Goal: Task Accomplishment & Management: Complete application form

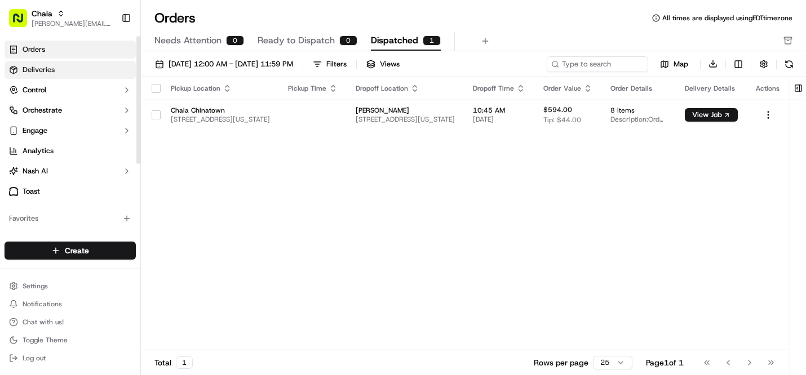
click at [76, 68] on link "Deliveries" at bounding box center [70, 70] width 131 height 18
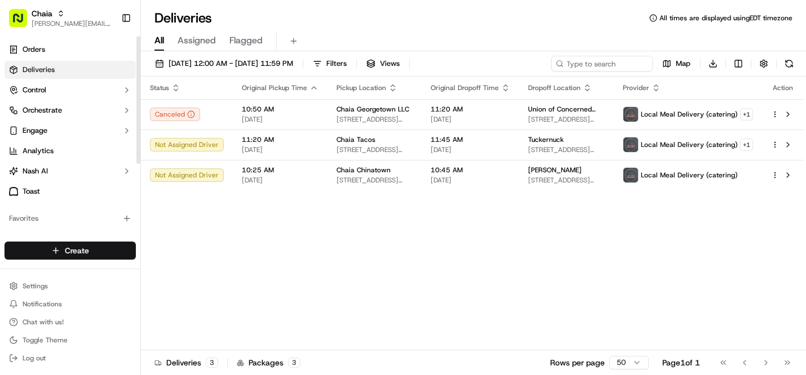
click at [90, 249] on html "Chaia [EMAIL_ADDRESS][DOMAIN_NAME] Toggle Sidebar Orders Deliveries Control Orc…" at bounding box center [403, 187] width 806 height 375
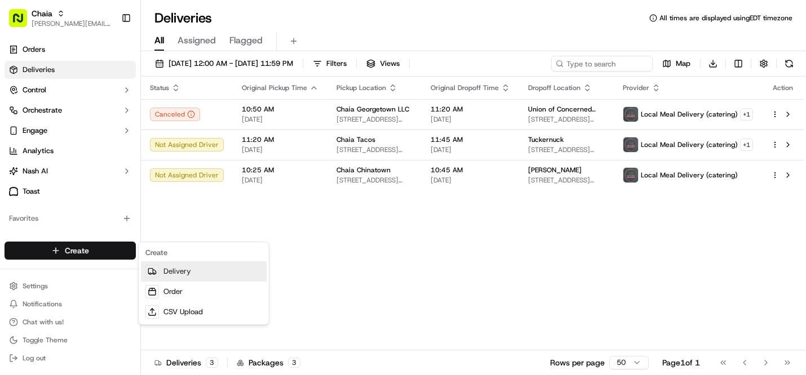
click at [171, 268] on link "Delivery" at bounding box center [204, 272] width 126 height 20
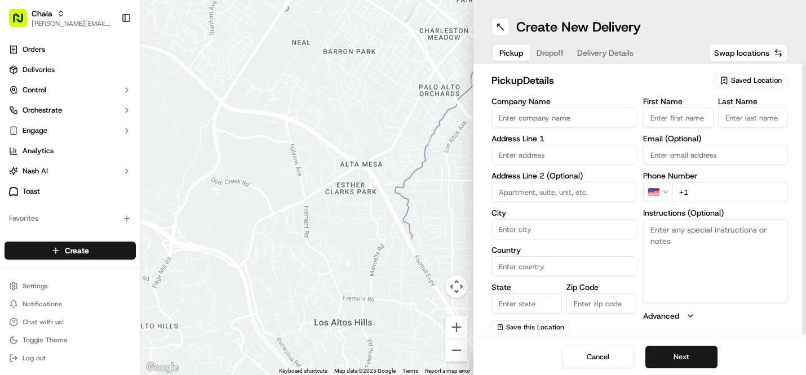
click at [540, 120] on input "Company Name" at bounding box center [563, 118] width 145 height 20
type input "Chaia Georgetown LLC"
type input "[STREET_ADDRESS][US_STATE]"
type input "[US_STATE], [GEOGRAPHIC_DATA]"
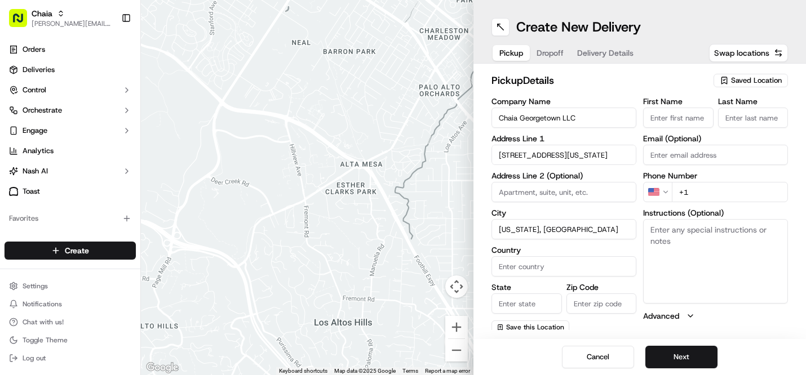
type input "[GEOGRAPHIC_DATA]"
type input "DC"
type input "20007"
type input "[PERSON_NAME]"
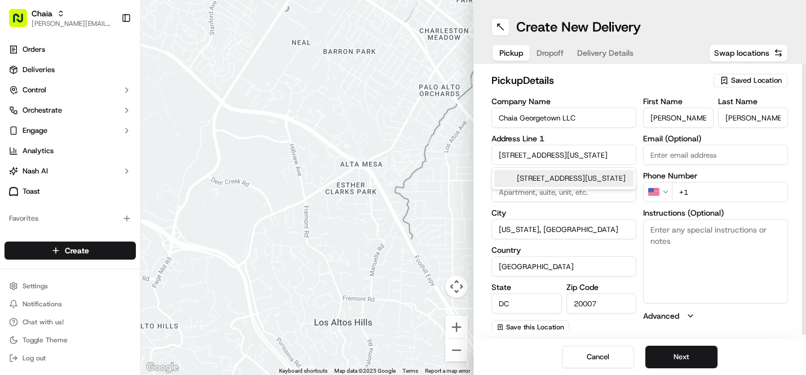
click at [610, 121] on input "Chaia Georgetown LLC" at bounding box center [563, 118] width 145 height 20
type input "Chaia Georgetown"
click at [677, 118] on input "[PERSON_NAME]" at bounding box center [678, 118] width 70 height 20
type input "B"
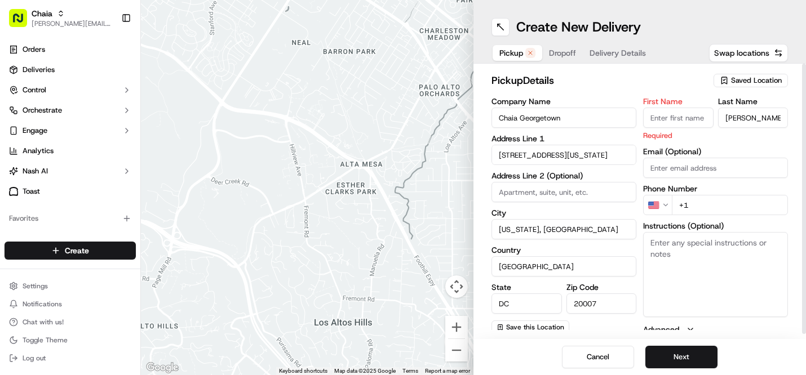
click at [744, 121] on input "[PERSON_NAME]" at bounding box center [753, 118] width 70 height 20
type input "S"
click at [684, 170] on div "First Name Required Last Name Email (Optional) Phone Number US +1 Instructions …" at bounding box center [715, 217] width 145 height 238
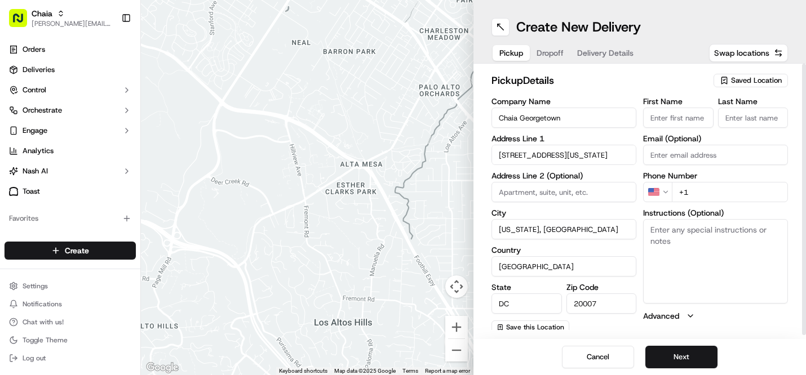
click at [698, 194] on input "+1" at bounding box center [730, 192] width 116 height 20
type input "[PHONE_NUMBER]"
click at [533, 327] on span "Save this Location" at bounding box center [535, 327] width 58 height 9
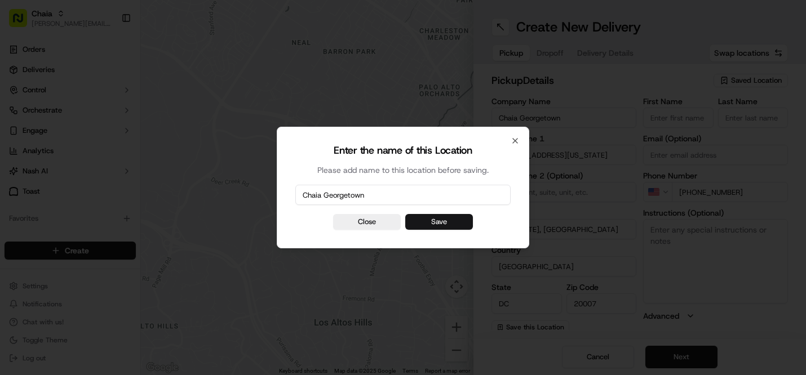
click at [442, 223] on button "Save" at bounding box center [439, 222] width 68 height 16
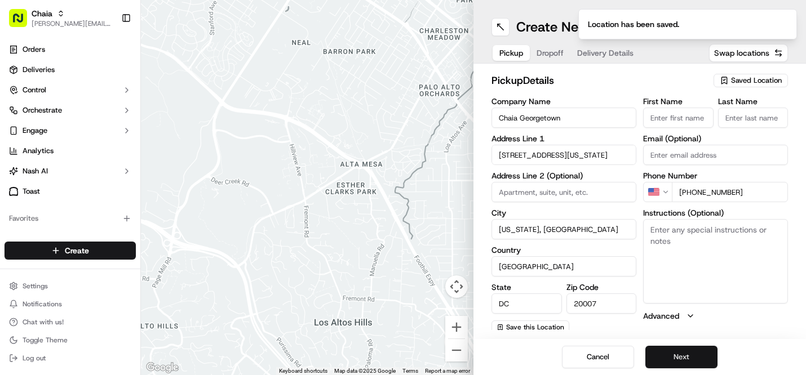
click at [679, 355] on button "Next" at bounding box center [681, 357] width 72 height 23
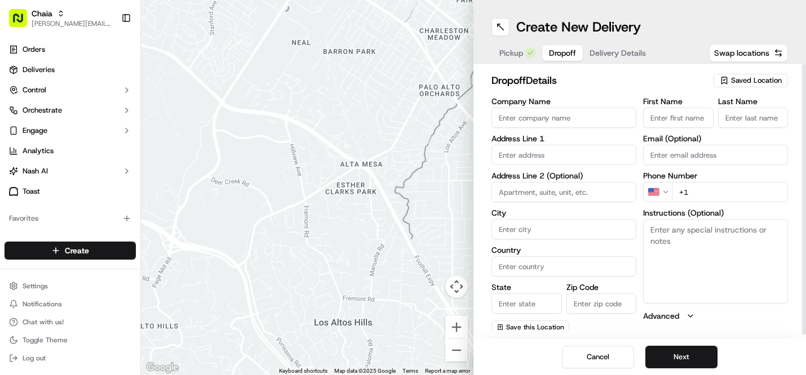
click at [525, 118] on input "Company Name" at bounding box center [563, 118] width 145 height 20
type input "ICC [GEOGRAPHIC_DATA]"
click at [659, 127] on input "First Name" at bounding box center [678, 118] width 70 height 20
type input "[PERSON_NAME] or"
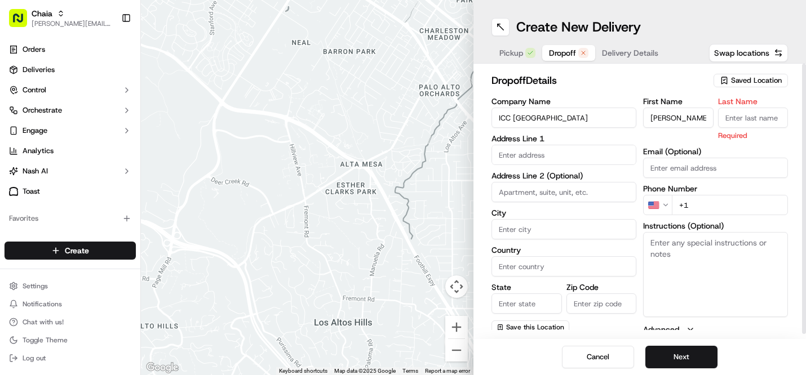
click at [730, 117] on input "Last Name" at bounding box center [753, 118] width 70 height 20
type input "[PERSON_NAME]"
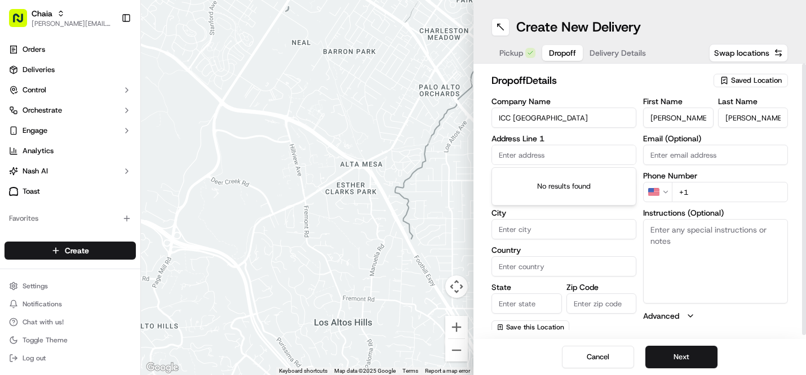
click at [544, 153] on input "text" at bounding box center [563, 155] width 145 height 20
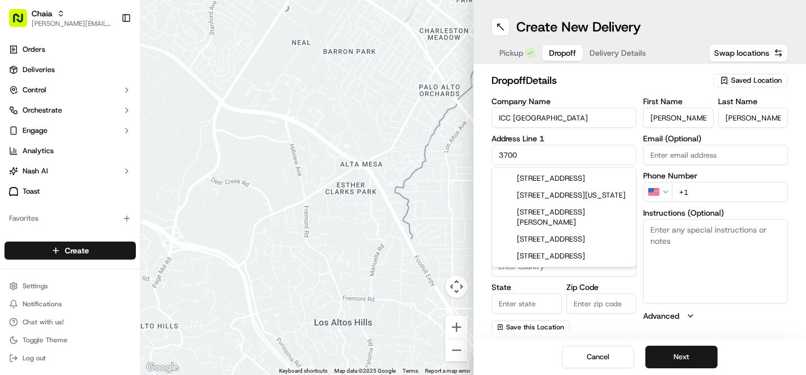
type input "[STREET_ADDRESS]"
type input "Front Gate - [PERSON_NAME] Lawn"
type input "[US_STATE]"
type input "[GEOGRAPHIC_DATA]"
type input "20057"
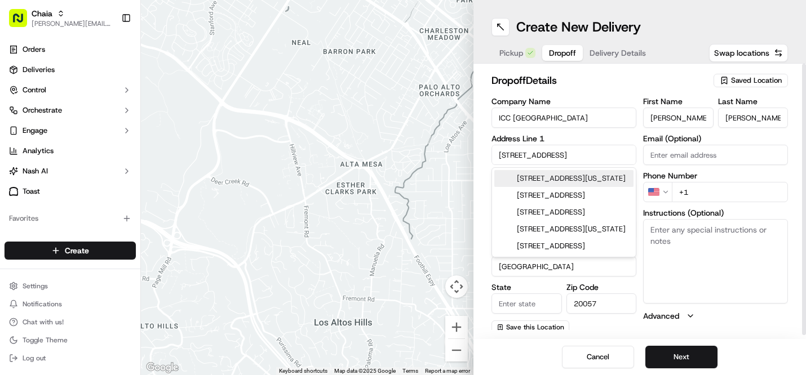
click at [612, 183] on div "[STREET_ADDRESS][US_STATE]" at bounding box center [563, 178] width 139 height 17
type input "[STREET_ADDRESS][US_STATE]"
type input "[GEOGRAPHIC_DATA]"
type input "DC"
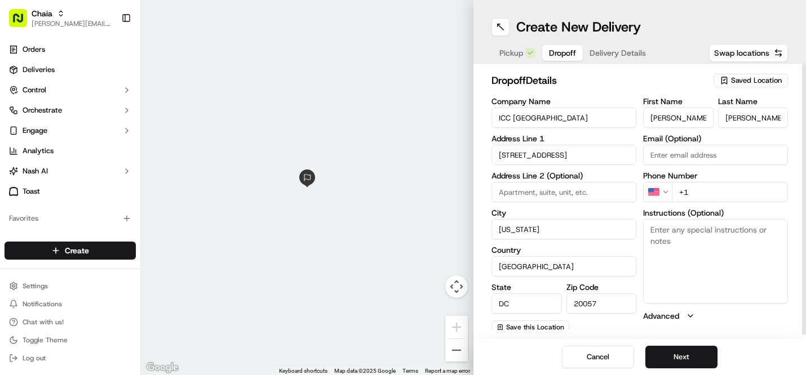
click at [595, 154] on input "[STREET_ADDRESS]" at bounding box center [563, 155] width 145 height 20
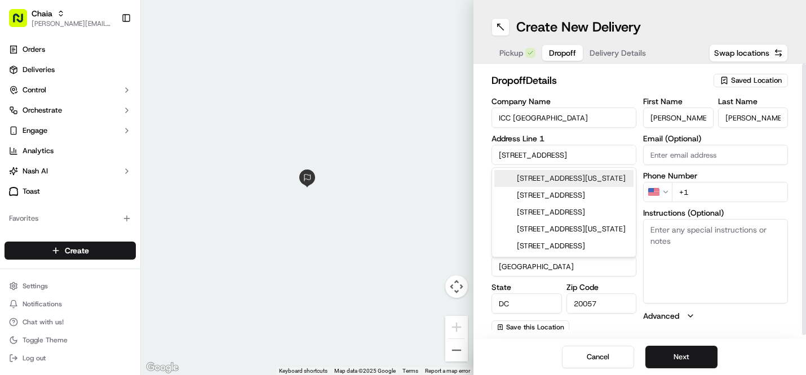
click at [583, 177] on div "[STREET_ADDRESS][US_STATE]" at bounding box center [563, 178] width 139 height 17
type input "[STREET_ADDRESS]"
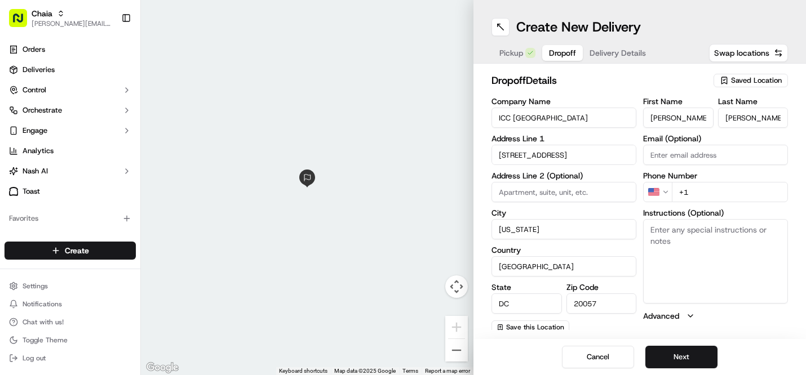
type input "Front Gate - [PERSON_NAME] Lawn"
type input "[GEOGRAPHIC_DATA]"
drag, startPoint x: 530, startPoint y: 265, endPoint x: 480, endPoint y: 265, distance: 49.6
click at [480, 265] on div "dropoff Details Saved Location Company Name [GEOGRAPHIC_DATA] Address Line 1 [G…" at bounding box center [639, 202] width 333 height 276
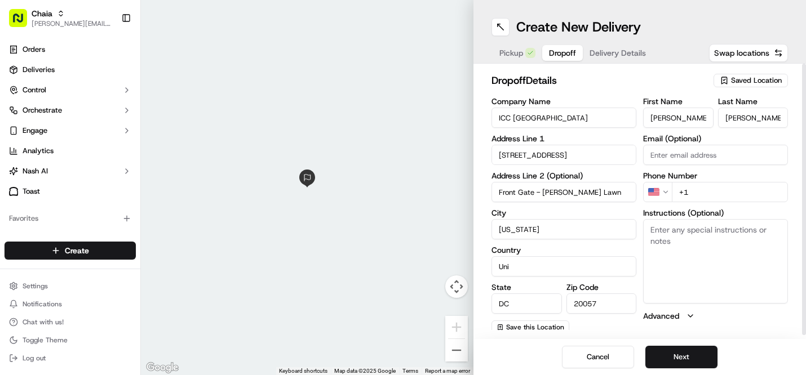
click at [490, 248] on div "dropoff Details Saved Location Company Name [GEOGRAPHIC_DATA] Address Line 1 [G…" at bounding box center [639, 202] width 333 height 276
click at [513, 269] on input "Uni" at bounding box center [563, 266] width 145 height 20
type input "US"
click at [701, 192] on input "+1" at bounding box center [730, 192] width 116 height 20
type input "[PHONE_NUMBER]"
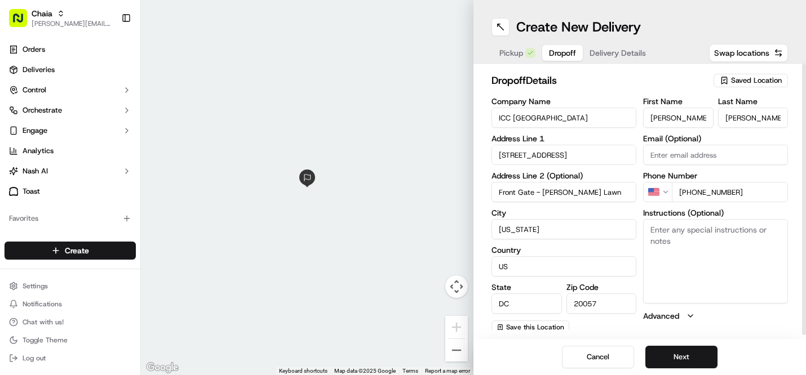
click at [664, 249] on textarea "Instructions (Optional)" at bounding box center [715, 261] width 145 height 85
type textarea "meet at front gates"
click at [684, 353] on button "Next" at bounding box center [681, 357] width 72 height 23
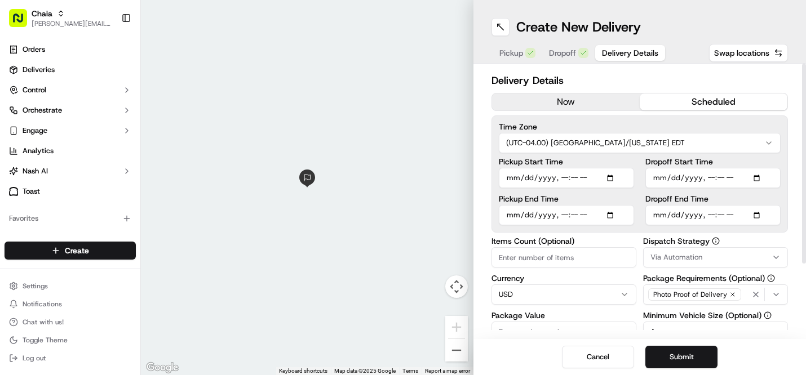
click at [685, 100] on button "scheduled" at bounding box center [714, 102] width 148 height 17
click at [510, 175] on input "Pickup Start Time" at bounding box center [566, 178] width 135 height 20
click at [560, 178] on input "Pickup Start Time" at bounding box center [566, 178] width 135 height 20
type input "[DATE]T00:20"
type input "[DATE]T12:20"
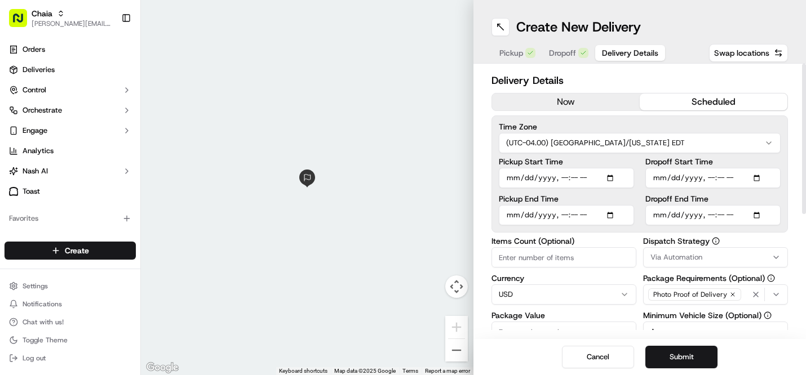
click at [658, 216] on input "Dropoff End Time" at bounding box center [712, 215] width 135 height 20
click at [708, 214] on input "Dropoff End Time" at bounding box center [712, 215] width 135 height 20
type input "[DATE]T12:45"
click at [552, 262] on input "Items Count (Optional)" at bounding box center [563, 257] width 145 height 20
type input "4"
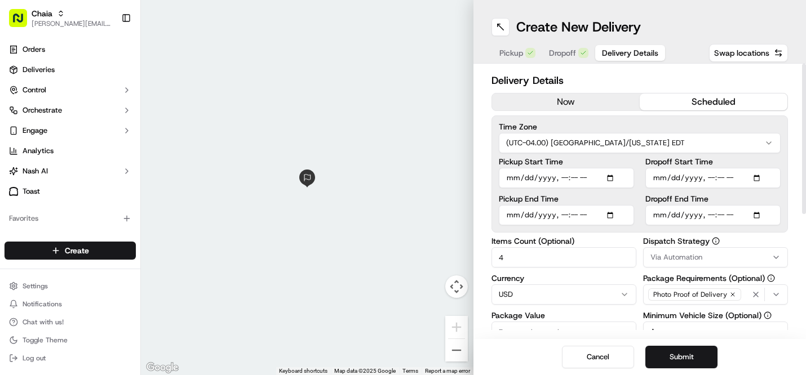
click at [524, 329] on input "Package Value" at bounding box center [563, 332] width 145 height 20
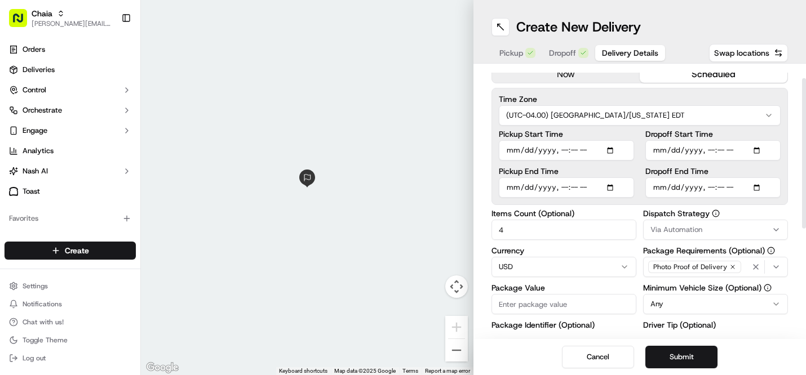
scroll to position [30, 0]
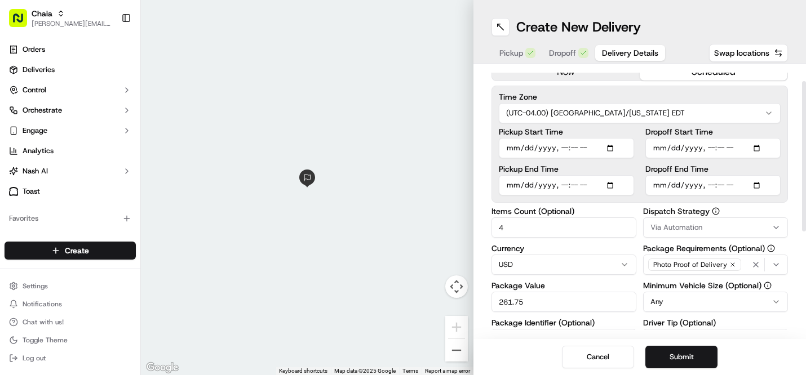
type input "261.75"
click at [679, 305] on html "Chaia [EMAIL_ADDRESS][DOMAIN_NAME] Toggle Sidebar Orders Deliveries Control Orc…" at bounding box center [403, 187] width 806 height 375
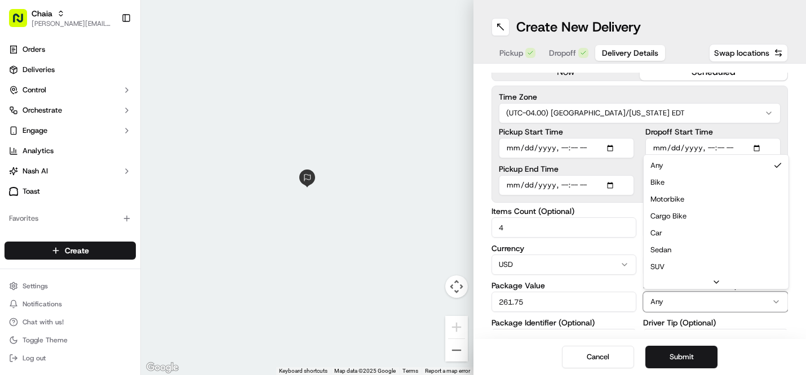
click at [632, 321] on html "Chaia [EMAIL_ADDRESS][DOMAIN_NAME] Toggle Sidebar Orders Deliveries Control Orc…" at bounding box center [403, 187] width 806 height 375
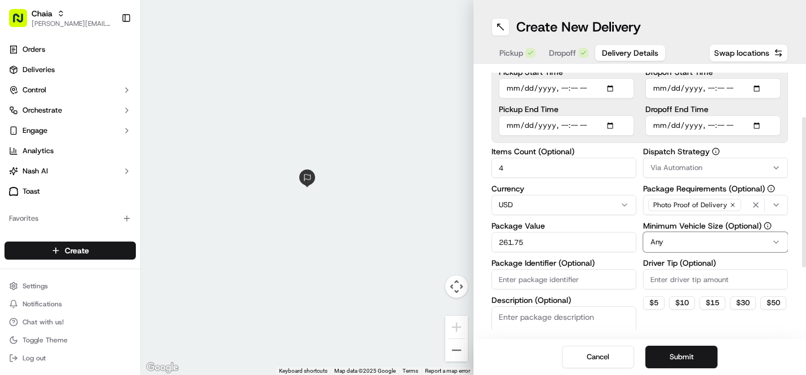
scroll to position [92, 0]
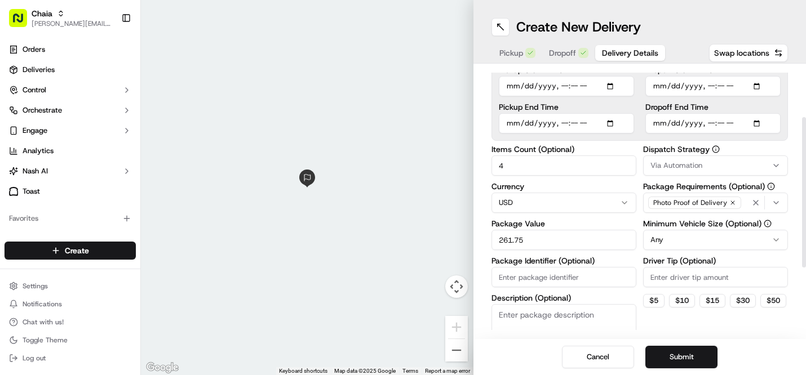
click at [661, 280] on input "Driver Tip (Optional)" at bounding box center [715, 277] width 145 height 20
type input "26"
click at [777, 166] on icon "button" at bounding box center [776, 166] width 5 height 2
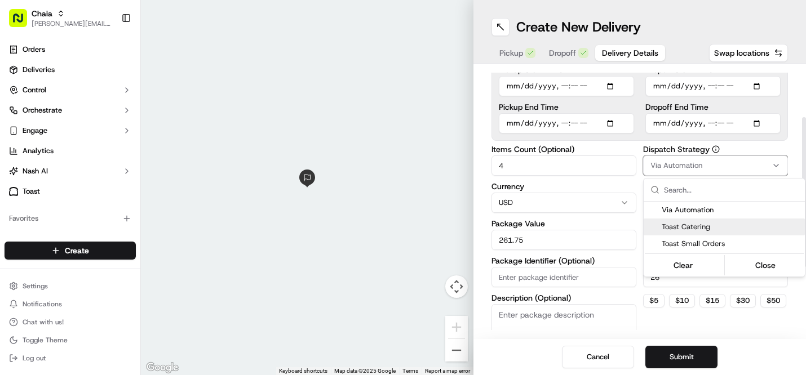
click at [756, 228] on span "Toast Catering" at bounding box center [731, 227] width 139 height 10
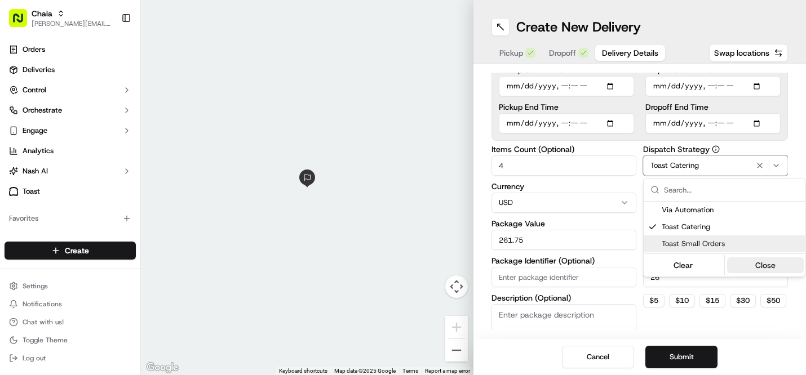
click at [768, 271] on button "Close" at bounding box center [765, 266] width 77 height 16
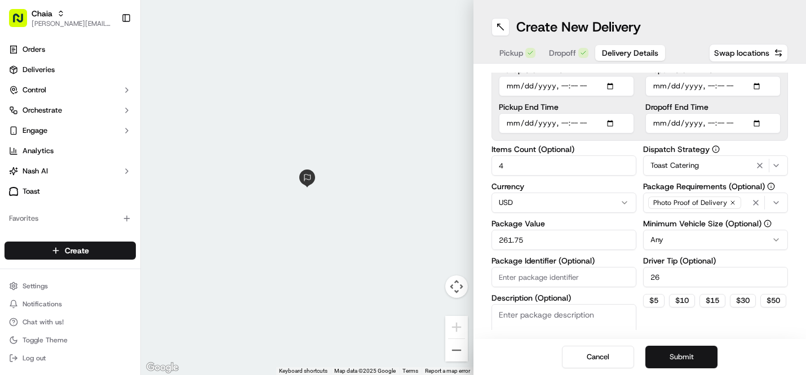
click at [684, 359] on button "Submit" at bounding box center [681, 357] width 72 height 23
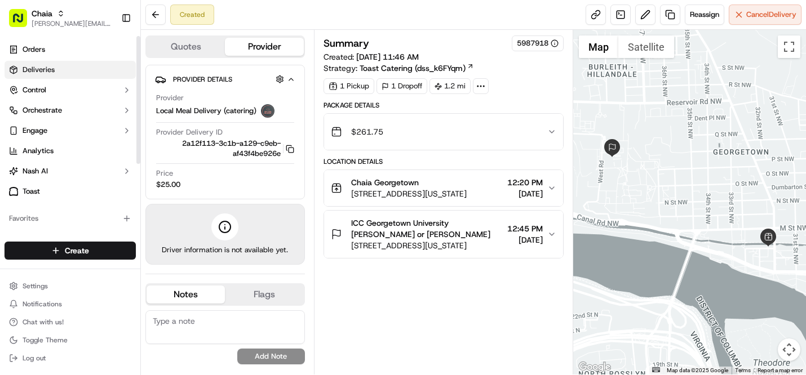
click at [84, 63] on link "Deliveries" at bounding box center [70, 70] width 131 height 18
